Goal: Information Seeking & Learning: Learn about a topic

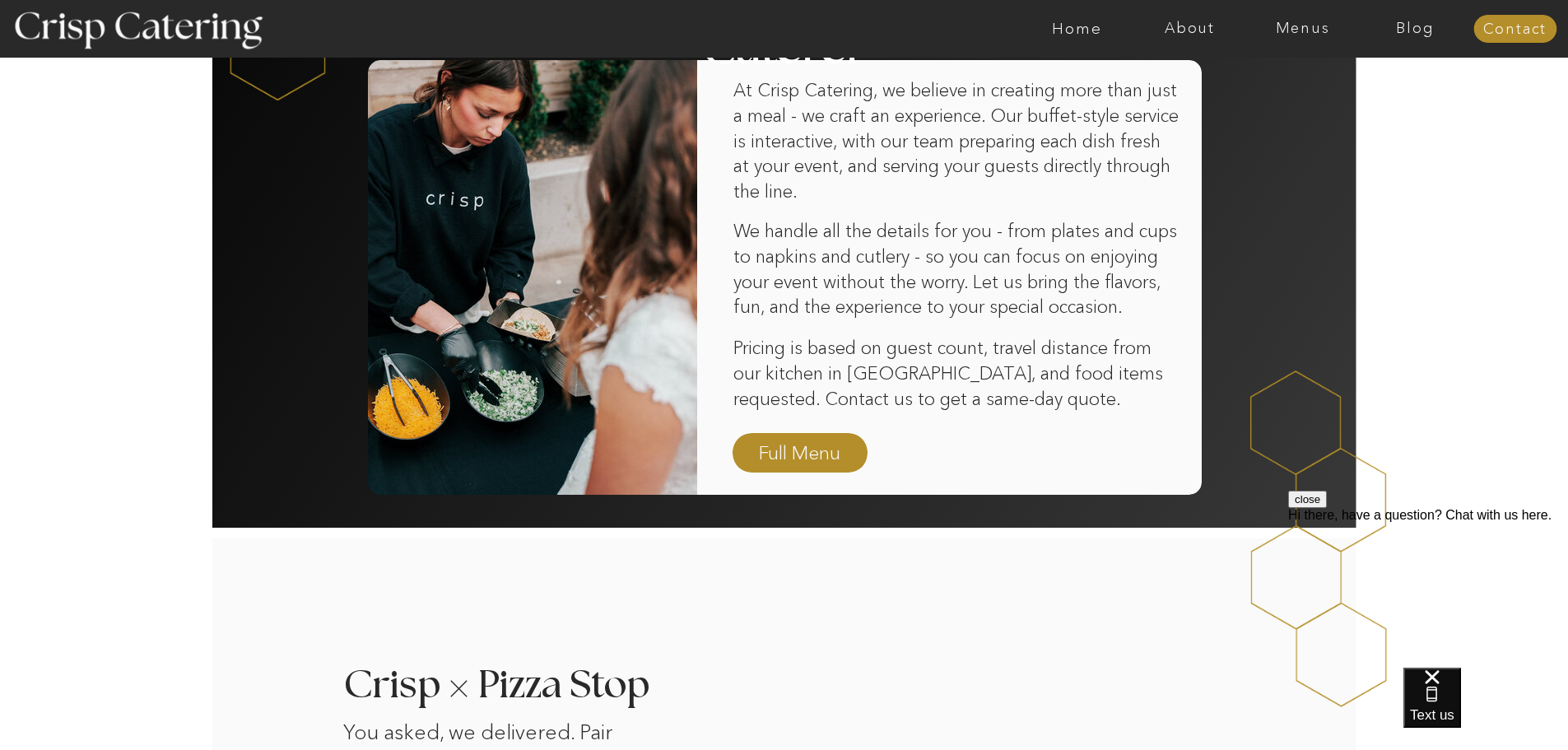
scroll to position [988, 0]
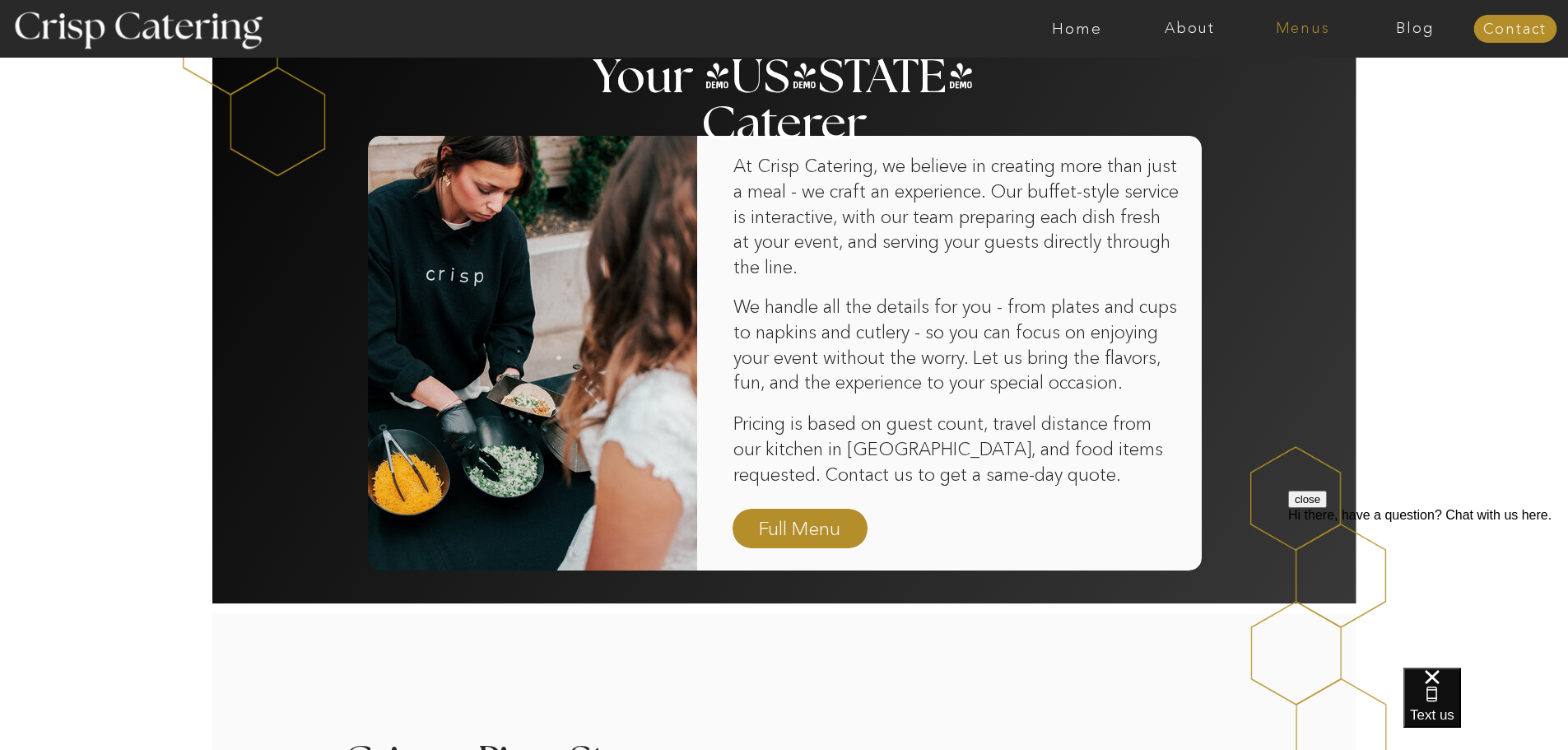
click at [1304, 23] on nav "Menus" at bounding box center [1302, 28] width 113 height 16
click at [1282, 93] on nav "Winter (Sep-Feb)" at bounding box center [1302, 97] width 135 height 15
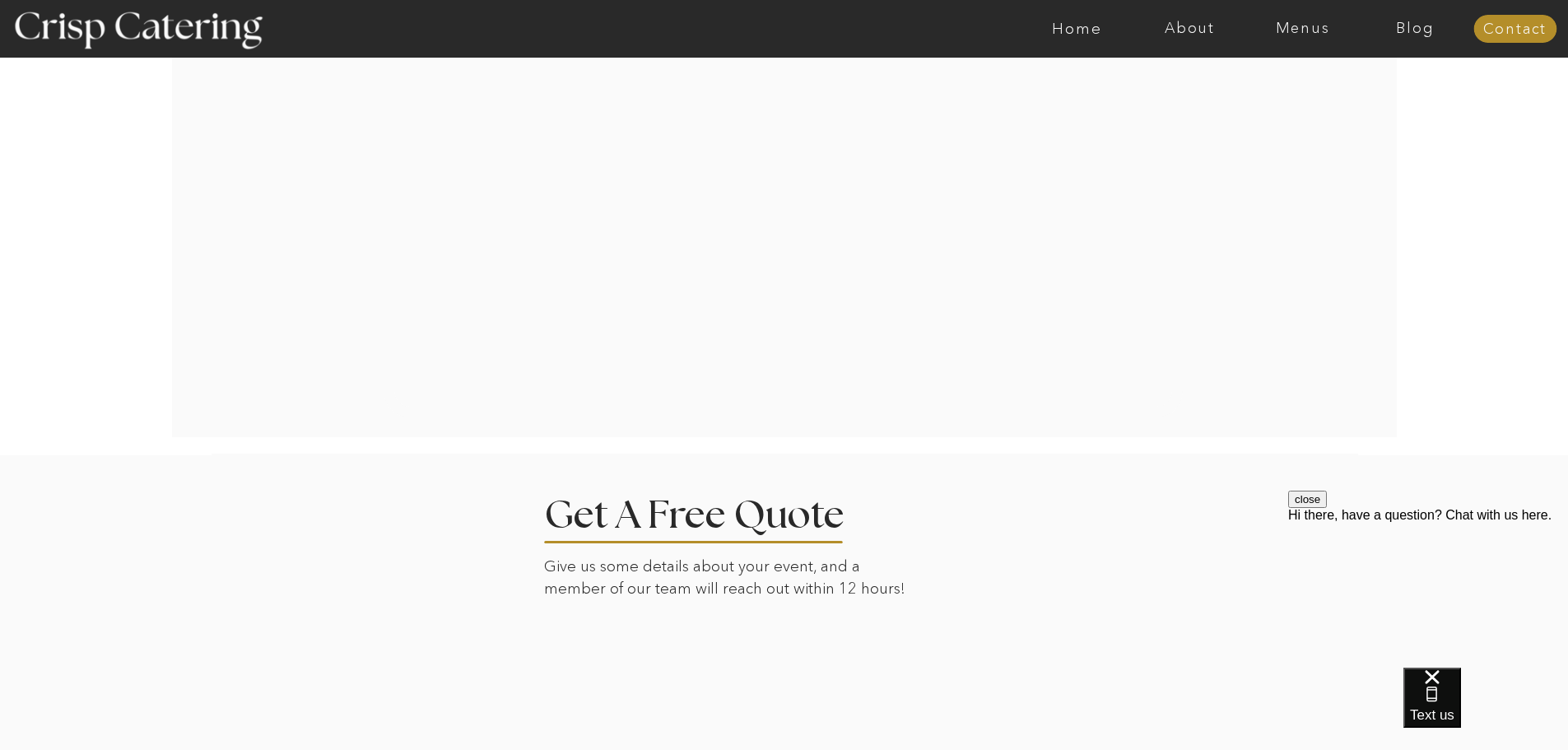
scroll to position [3352, 0]
click at [1454, 712] on span "Text us" at bounding box center [1432, 715] width 45 height 15
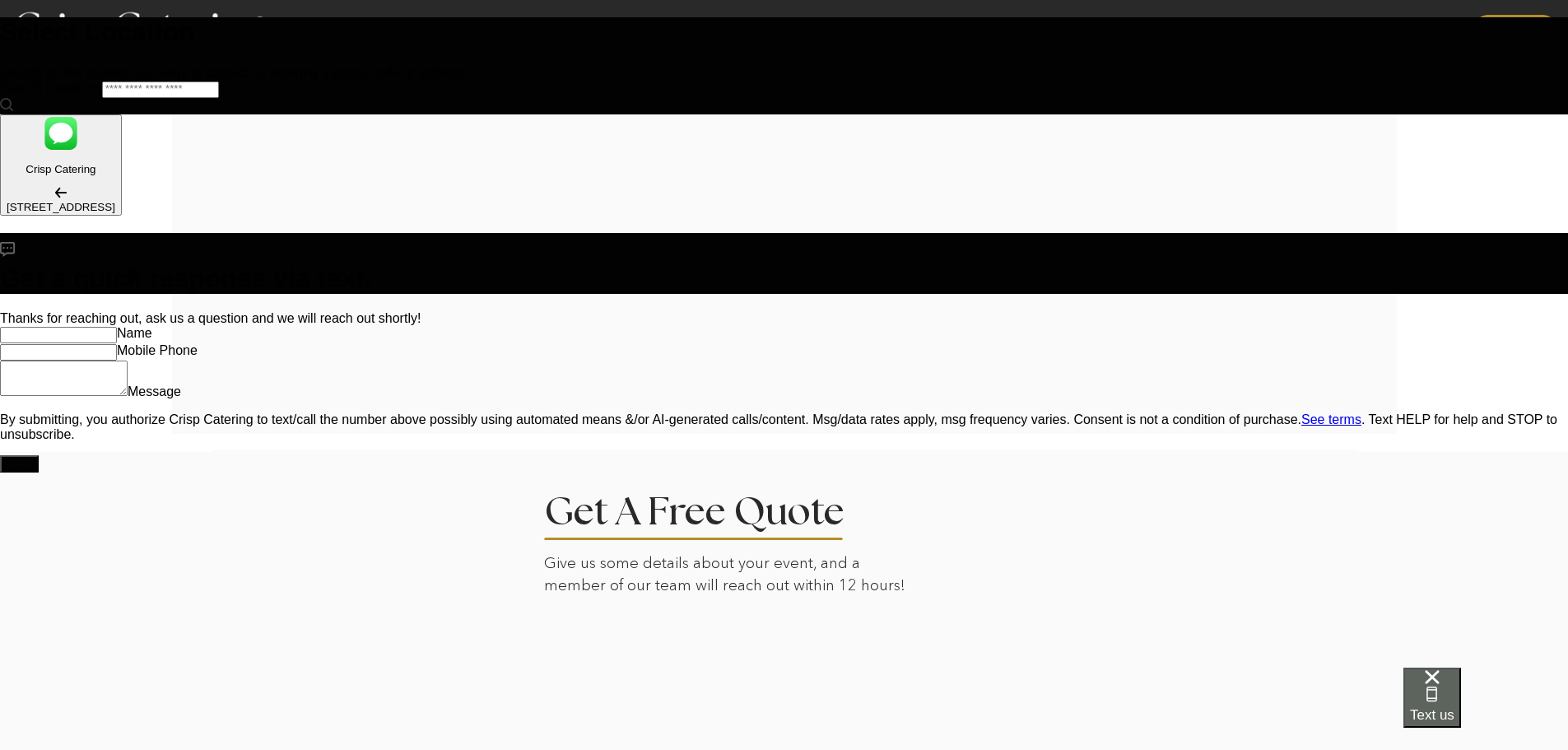
scroll to position [0, 0]
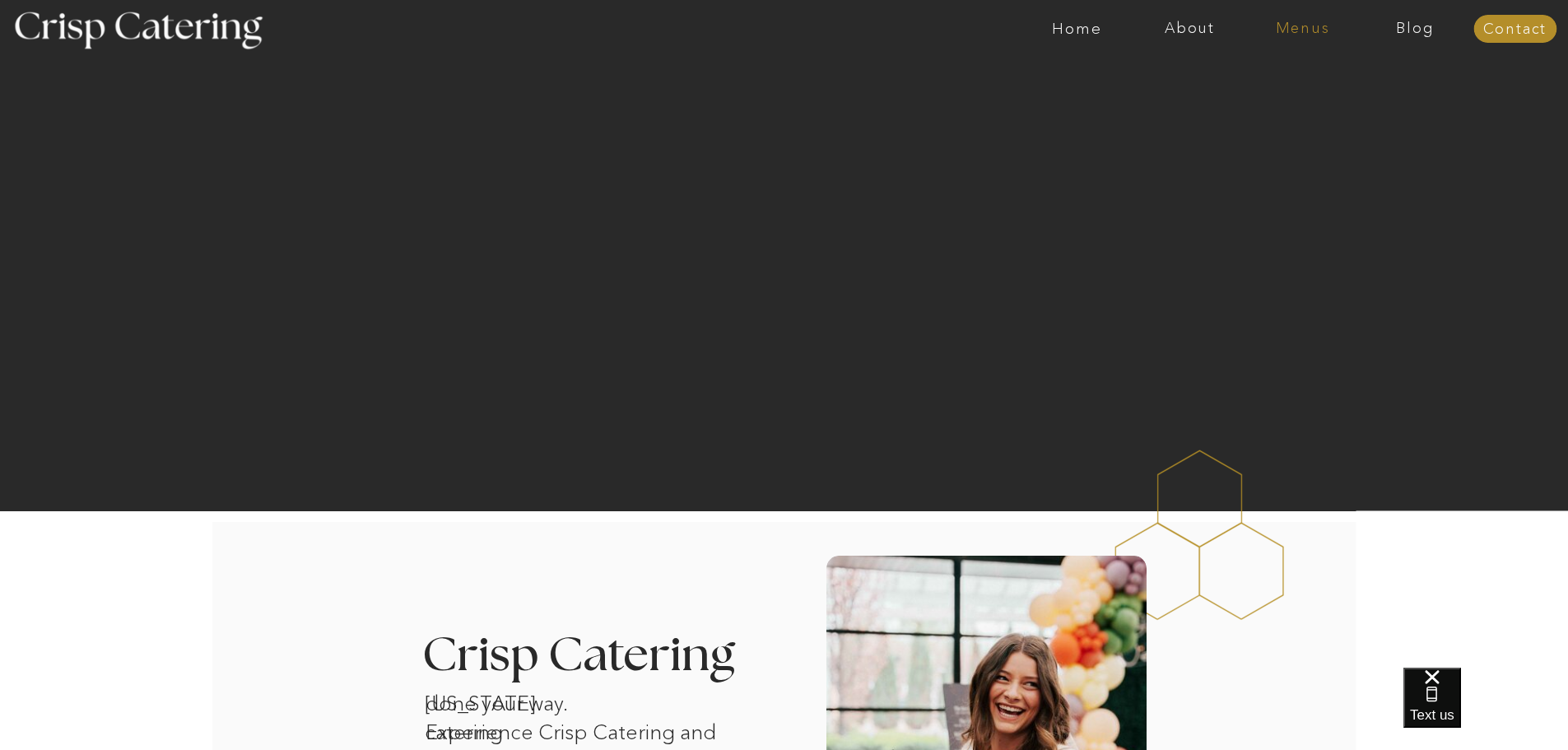
click at [1313, 26] on nav "Menus" at bounding box center [1302, 28] width 113 height 16
click at [1306, 99] on nav "Winter (Sep-Feb)" at bounding box center [1302, 97] width 135 height 15
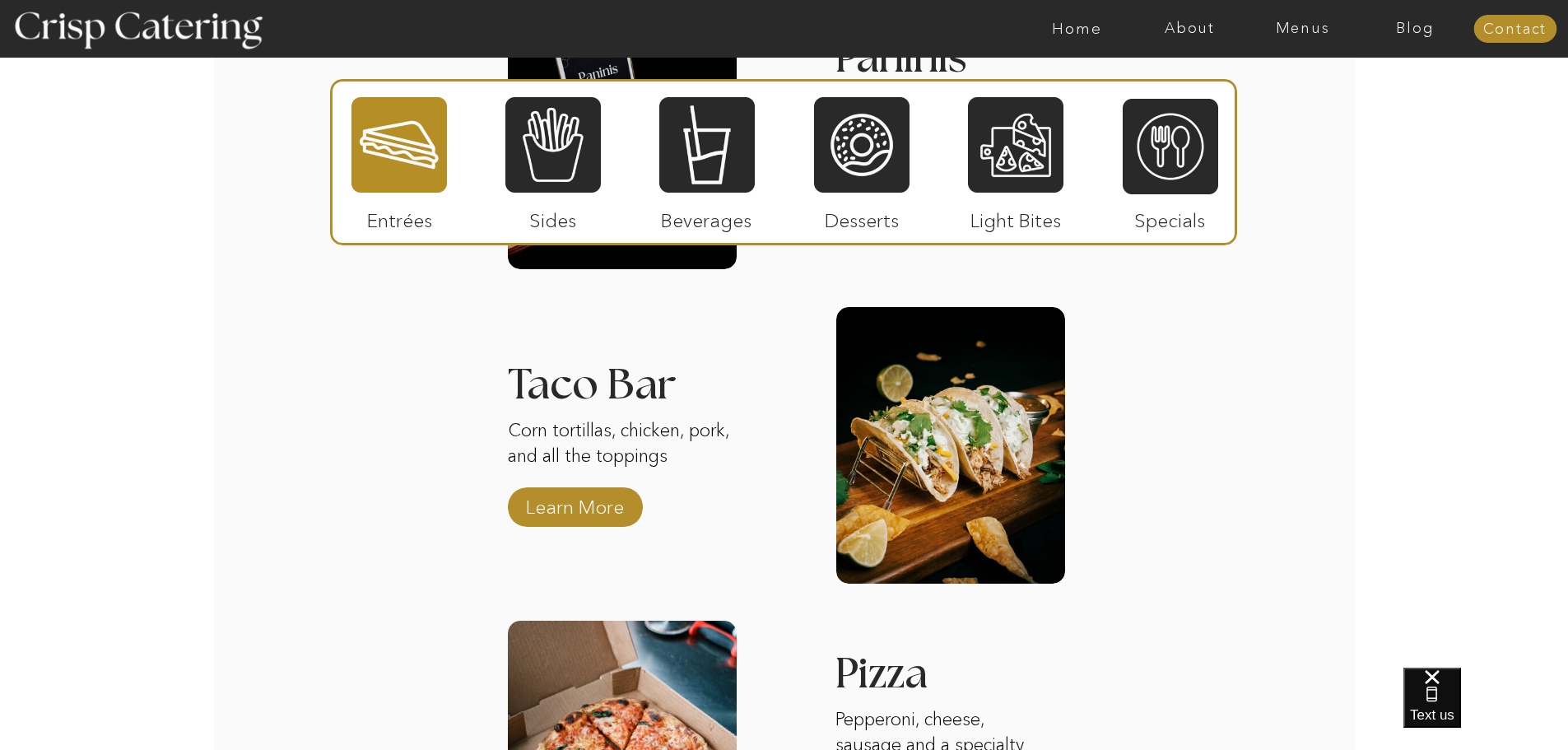
scroll to position [2305, 0]
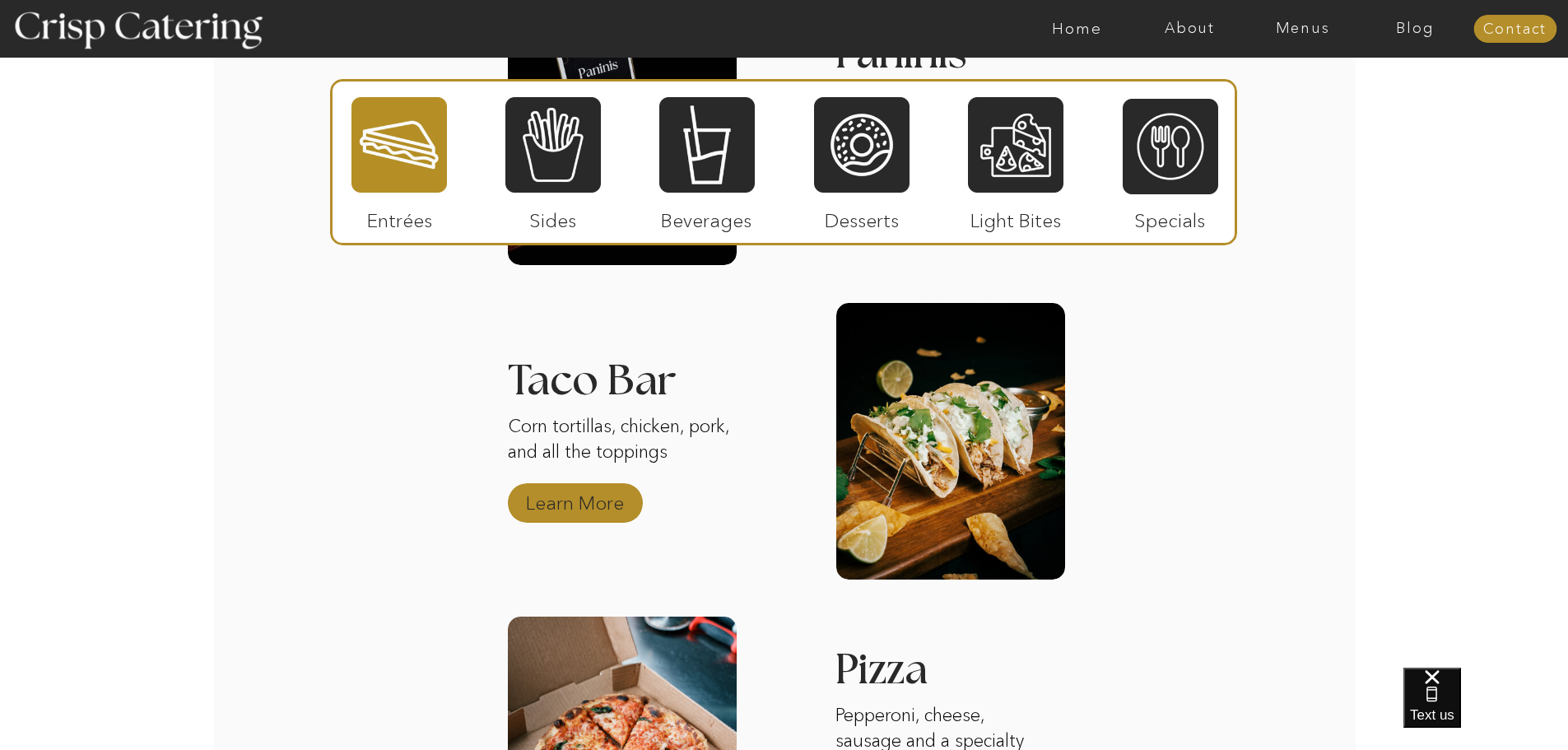
click at [625, 501] on p "Learn More" at bounding box center [575, 499] width 110 height 48
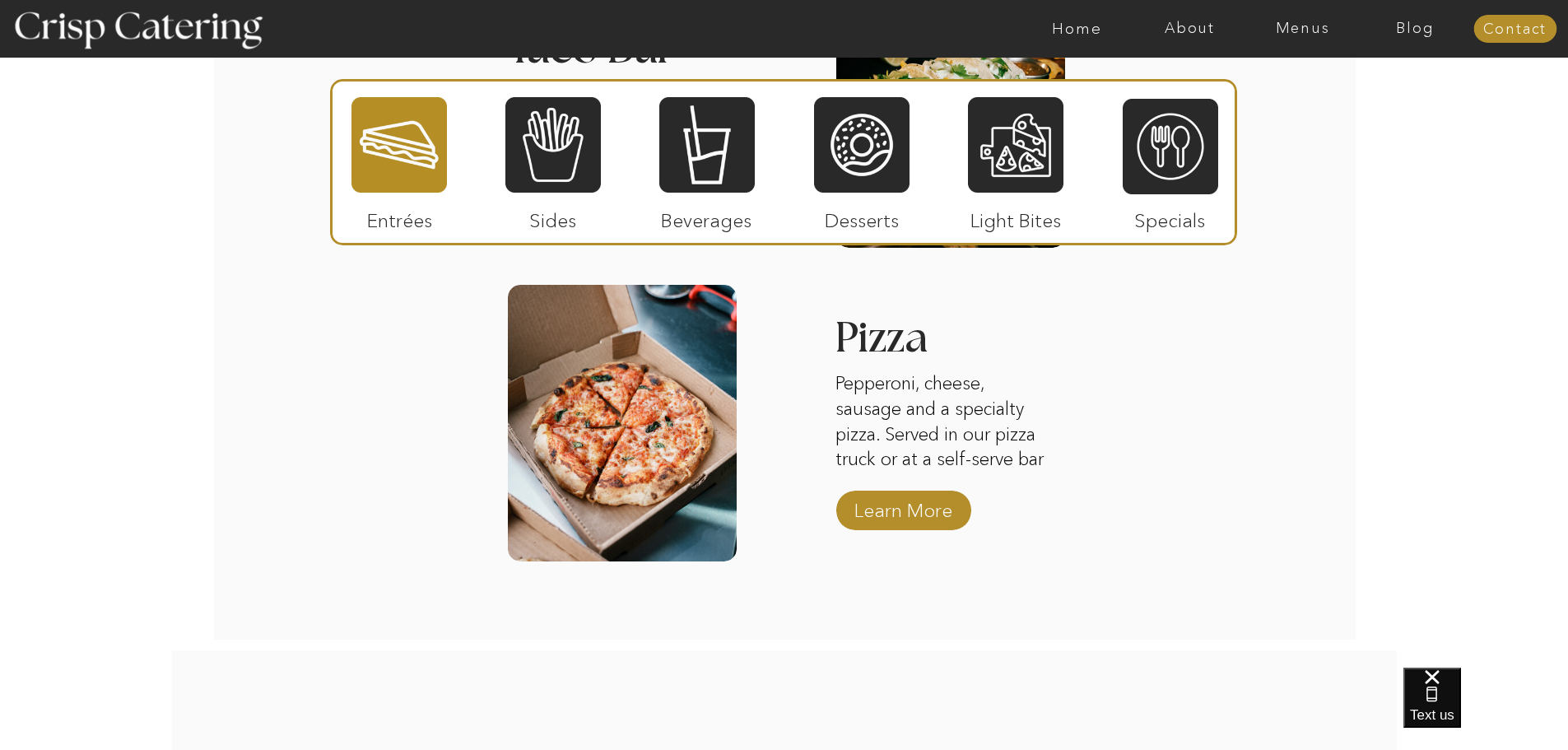
scroll to position [2635, 0]
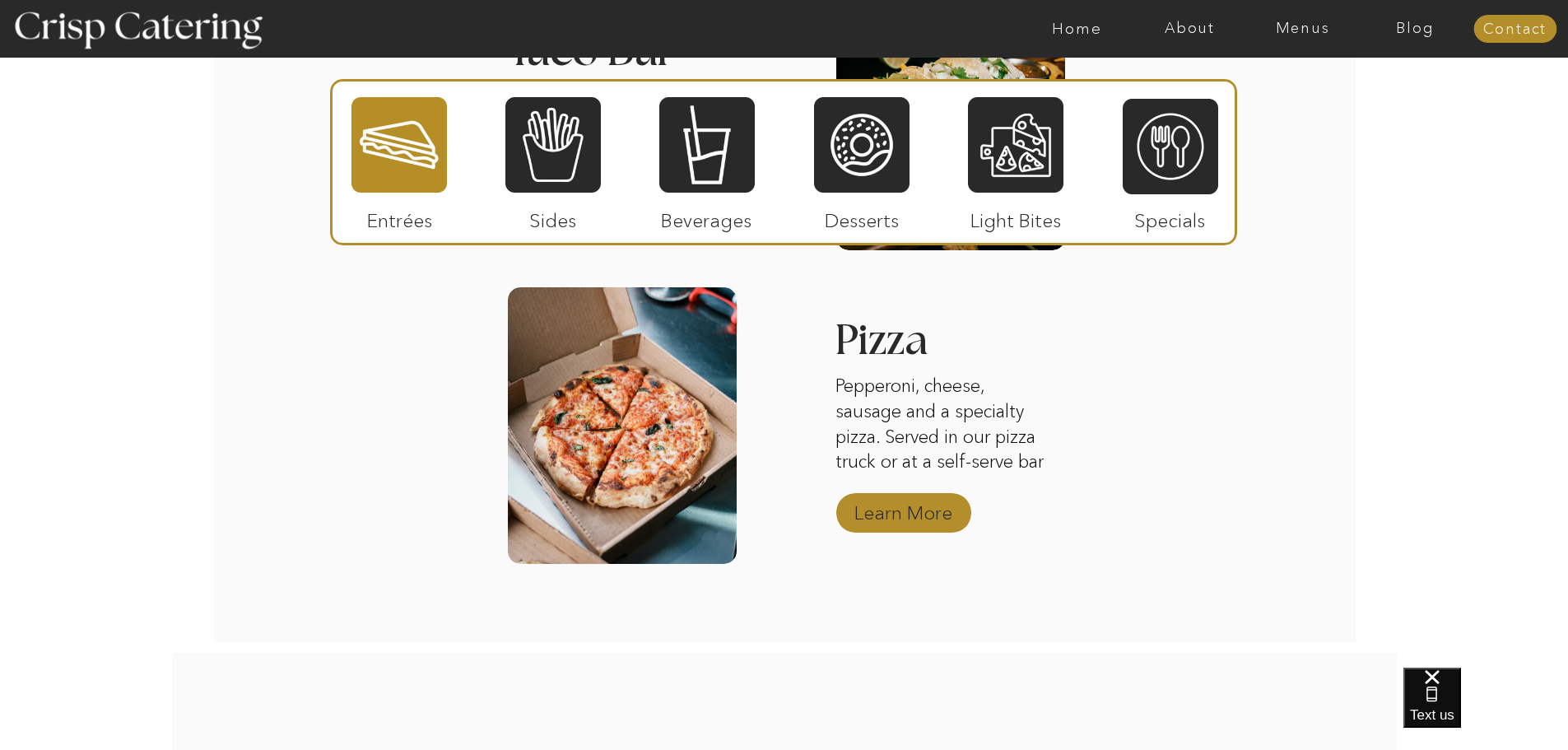
click at [889, 519] on p "Learn More" at bounding box center [903, 509] width 110 height 48
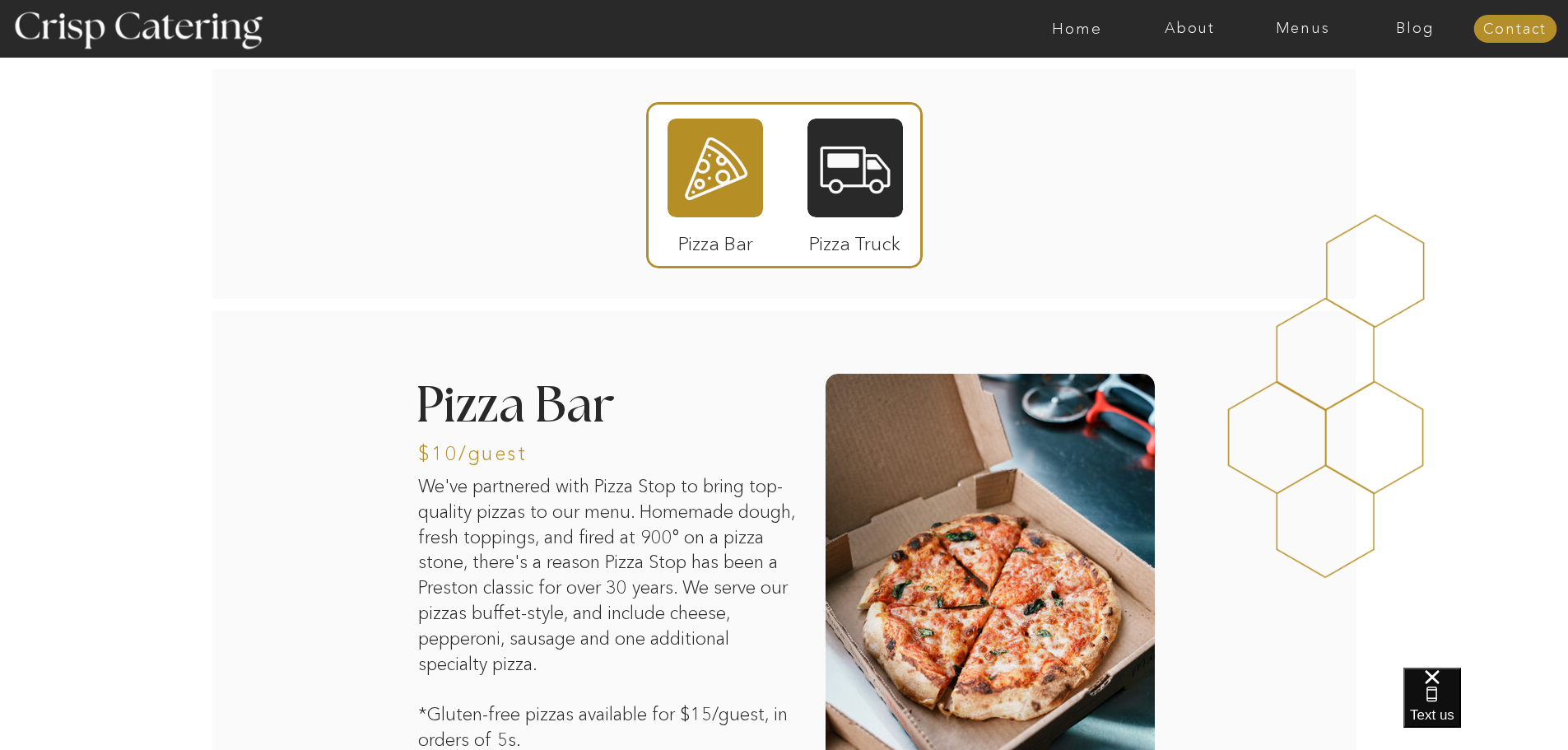
click at [722, 185] on div at bounding box center [715, 167] width 95 height 99
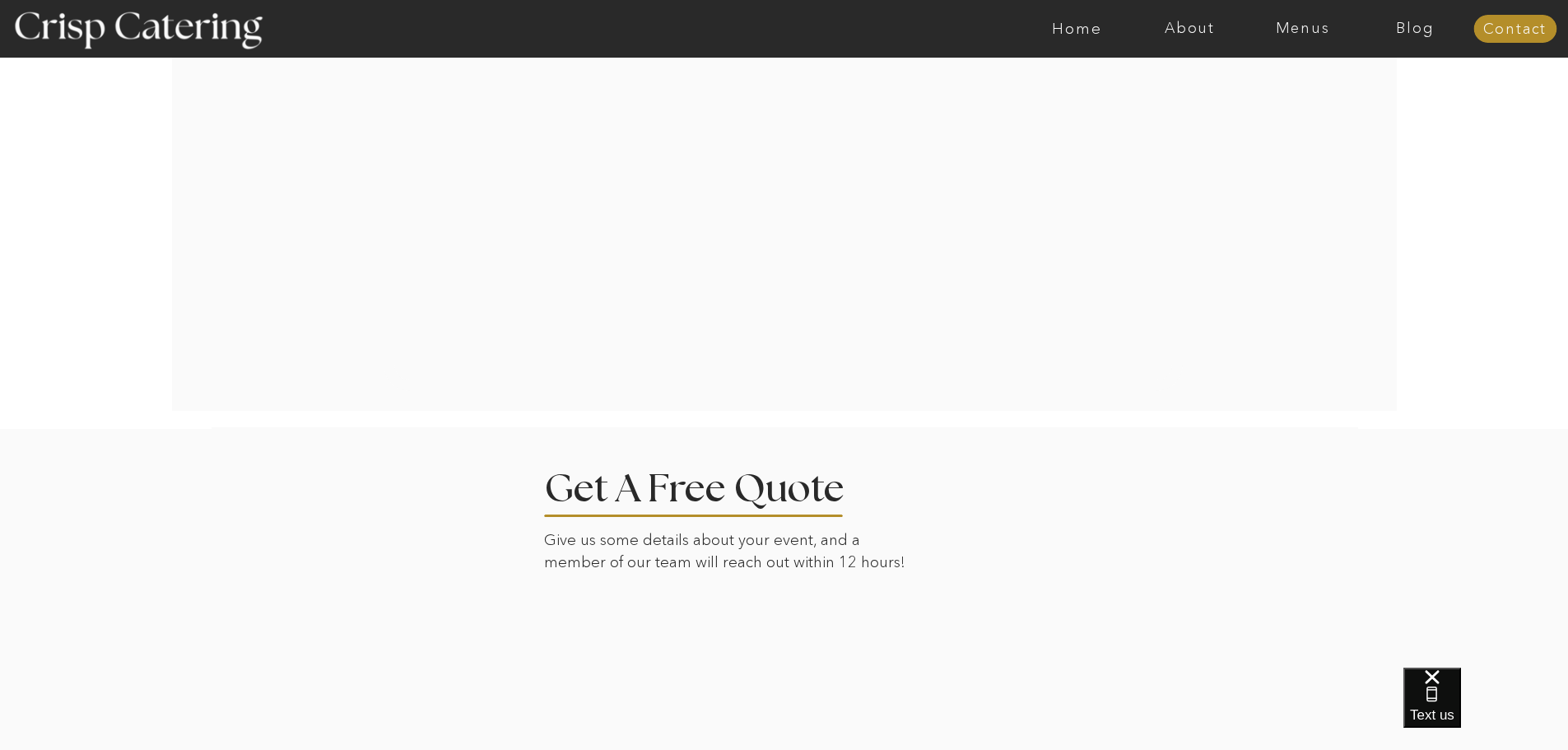
scroll to position [3293, 0]
